Goal: Transaction & Acquisition: Obtain resource

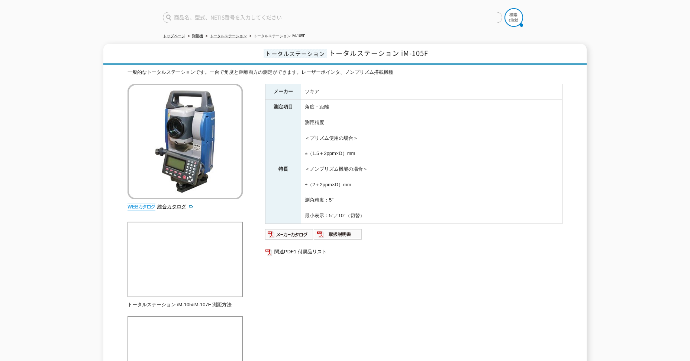
scroll to position [1, 0]
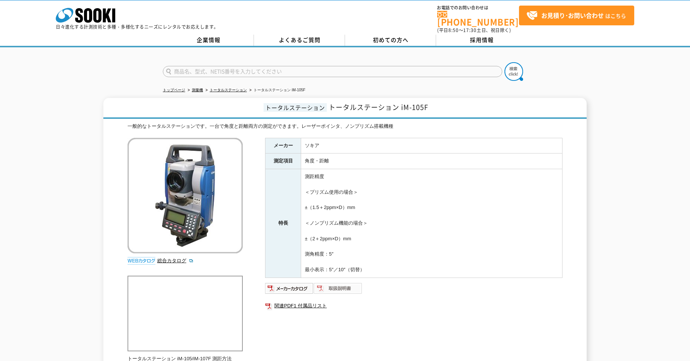
click at [342, 287] on img at bounding box center [338, 288] width 49 height 12
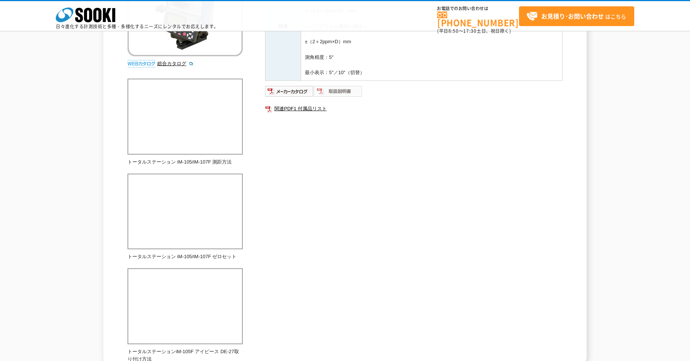
click at [336, 90] on img at bounding box center [338, 91] width 49 height 12
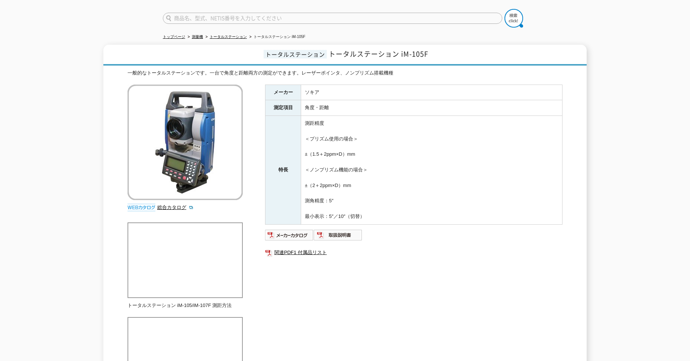
scroll to position [0, 0]
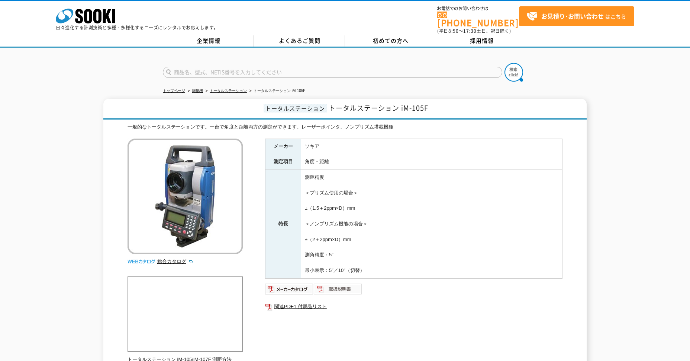
click at [335, 287] on img at bounding box center [338, 289] width 49 height 12
